Goal: Transaction & Acquisition: Subscribe to service/newsletter

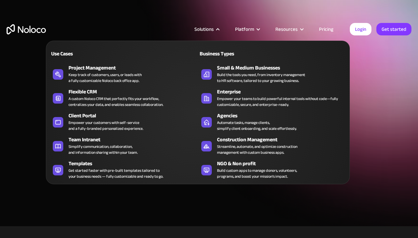
click at [217, 28] on div "Solutions" at bounding box center [206, 29] width 41 height 9
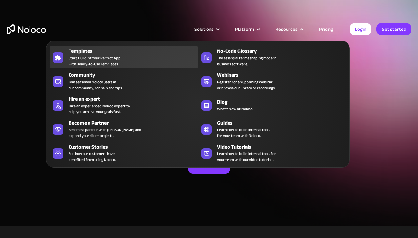
click at [164, 48] on div "Templates" at bounding box center [134, 51] width 132 height 8
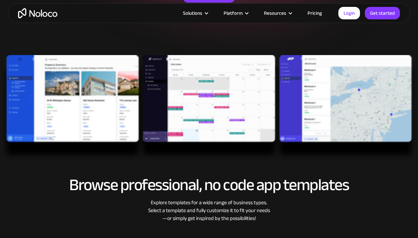
scroll to position [131, 0]
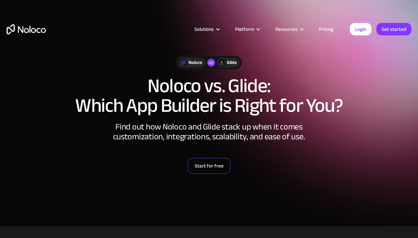
click at [200, 166] on link "Start for free" at bounding box center [209, 166] width 43 height 16
